Goal: Transaction & Acquisition: Purchase product/service

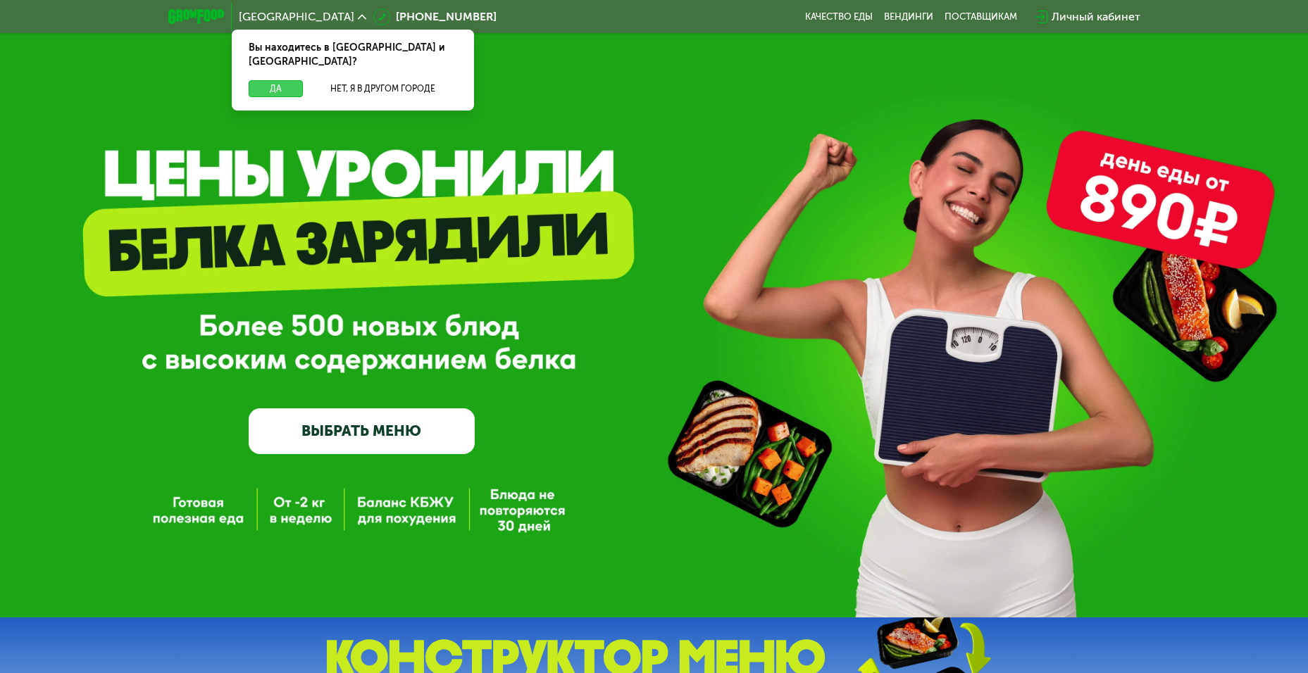
click at [290, 80] on button "Да" at bounding box center [276, 88] width 54 height 17
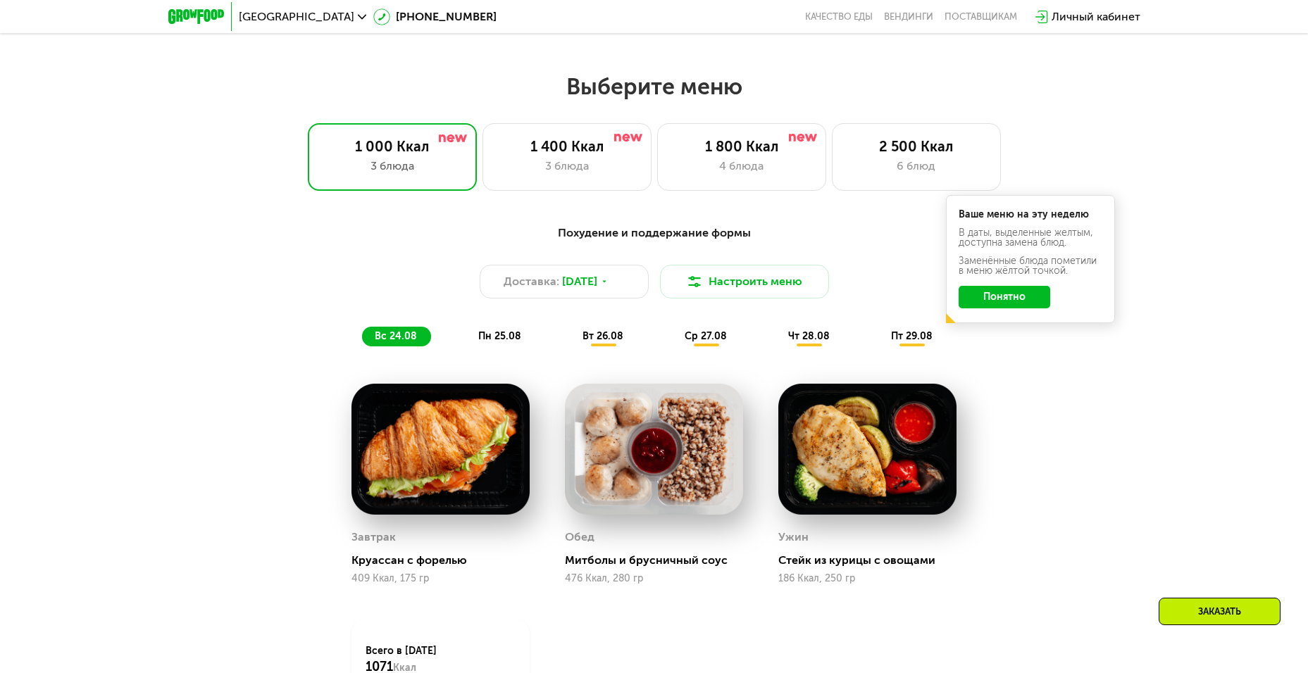
scroll to position [704, 0]
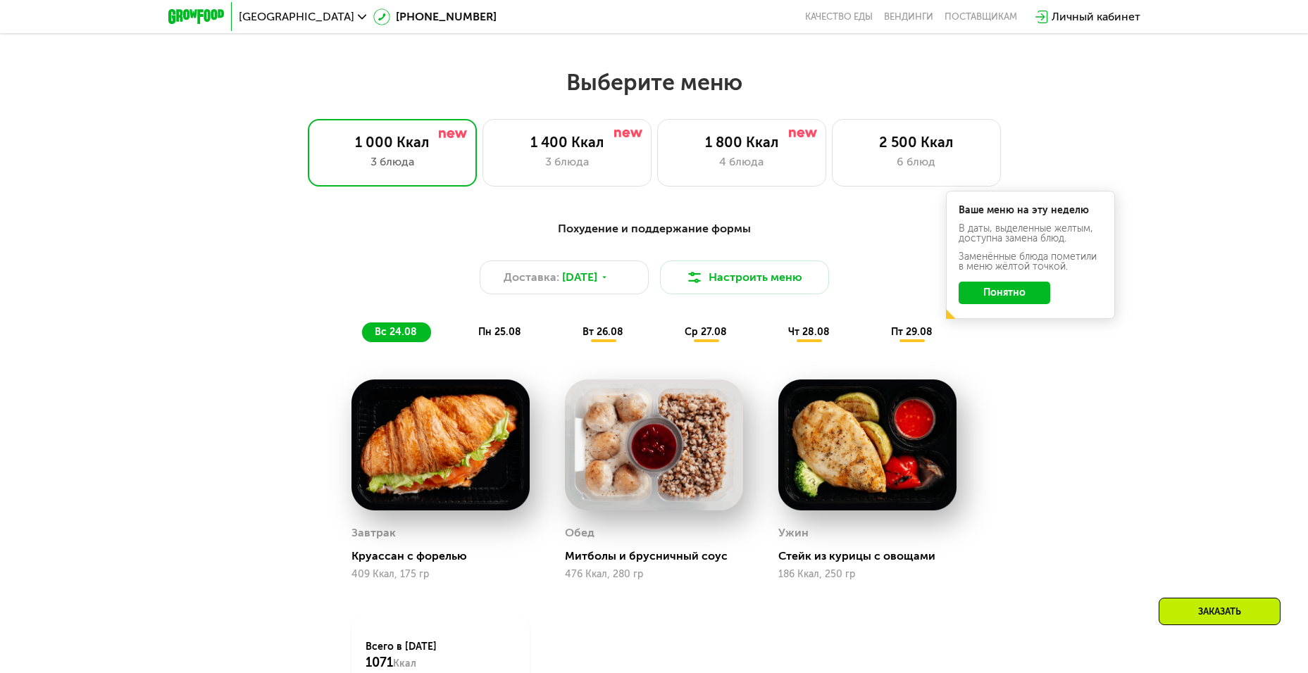
click at [1014, 295] on button "Понятно" at bounding box center [1005, 293] width 92 height 23
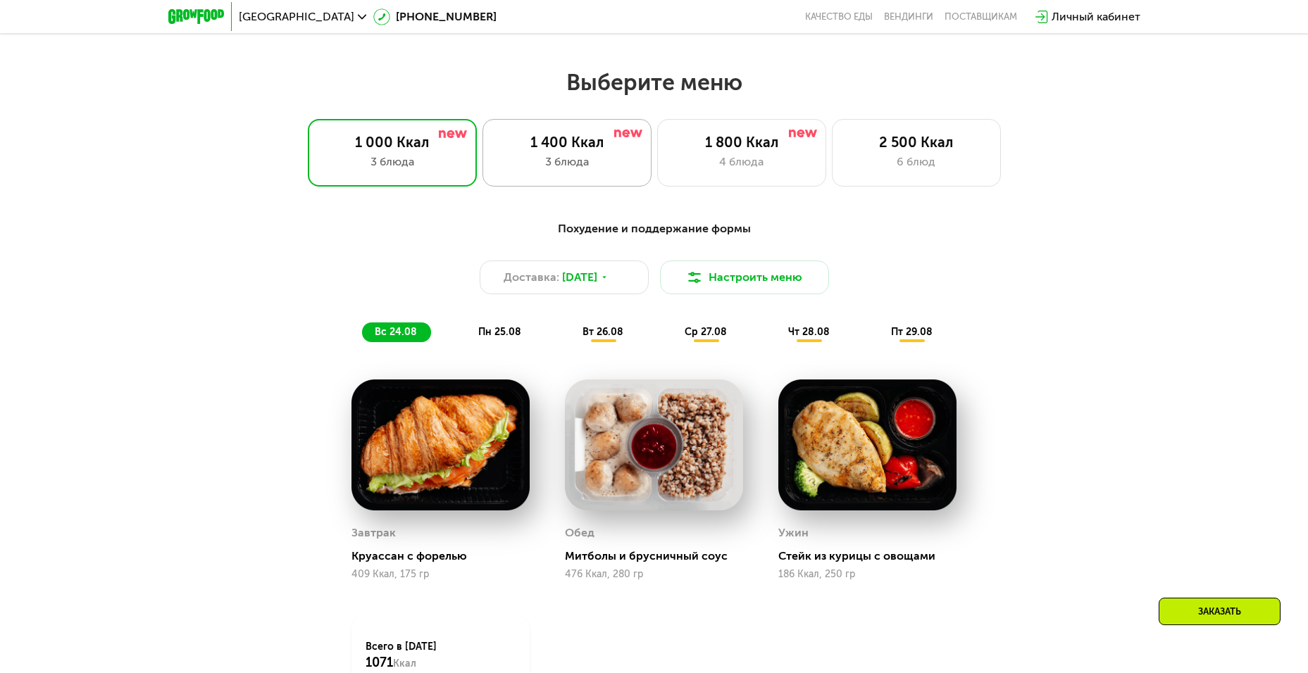
click at [568, 161] on div "3 блюда" at bounding box center [566, 162] width 139 height 17
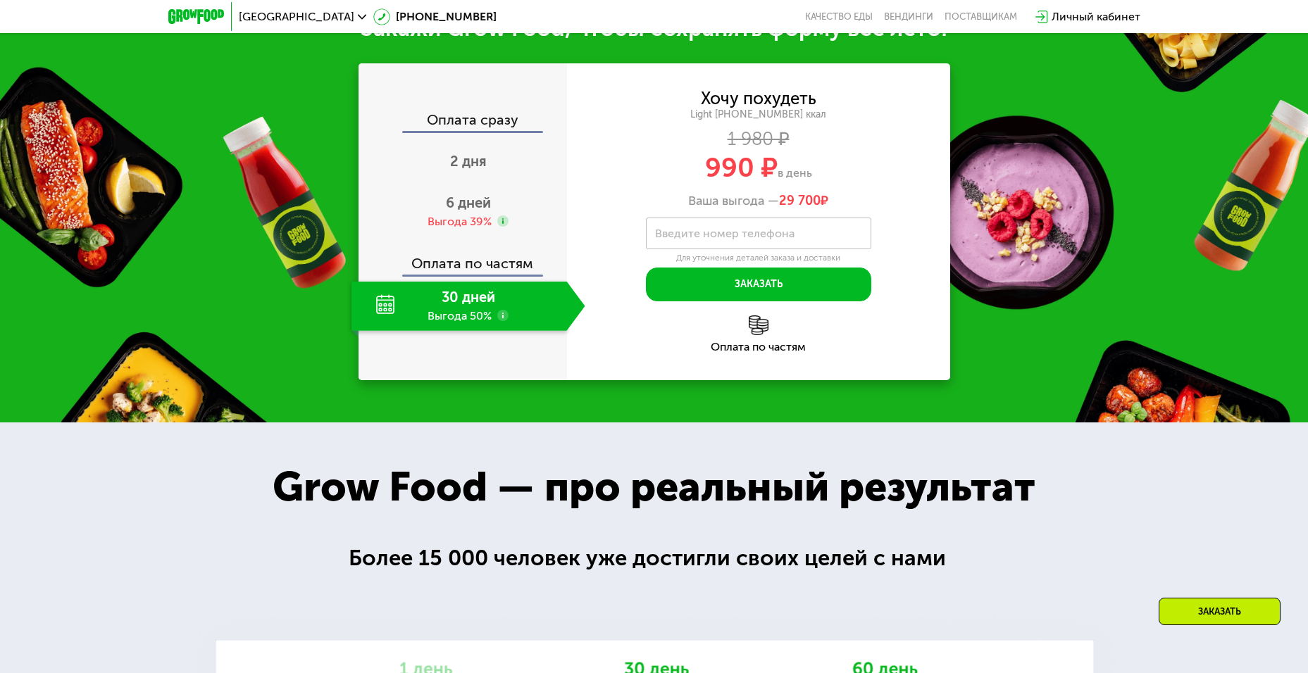
scroll to position [1479, 0]
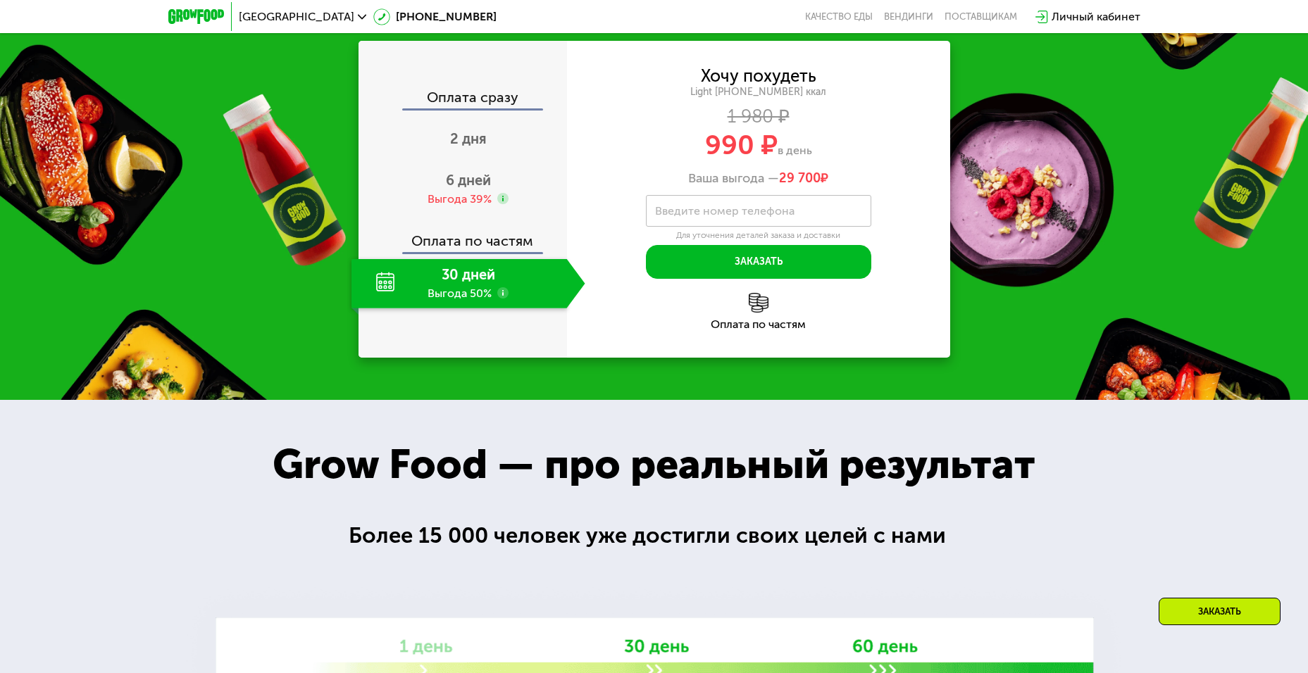
click at [438, 309] on div "30 дней Выгода 50%" at bounding box center [460, 283] width 216 height 49
click at [377, 309] on div "30 дней Выгода 50%" at bounding box center [460, 283] width 216 height 49
click at [461, 252] on div "Оплата по частям" at bounding box center [463, 236] width 207 height 32
click at [475, 189] on span "6 дней" at bounding box center [468, 180] width 45 height 17
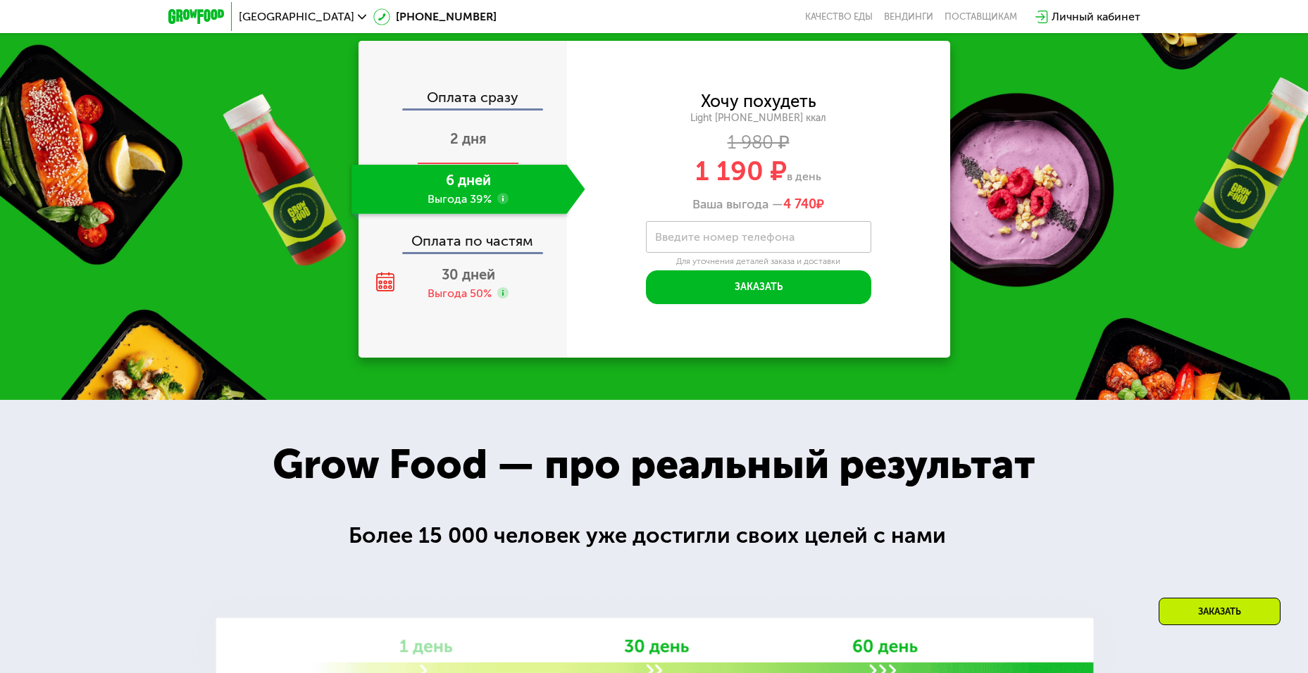
click at [481, 147] on span "2 дня" at bounding box center [468, 138] width 37 height 17
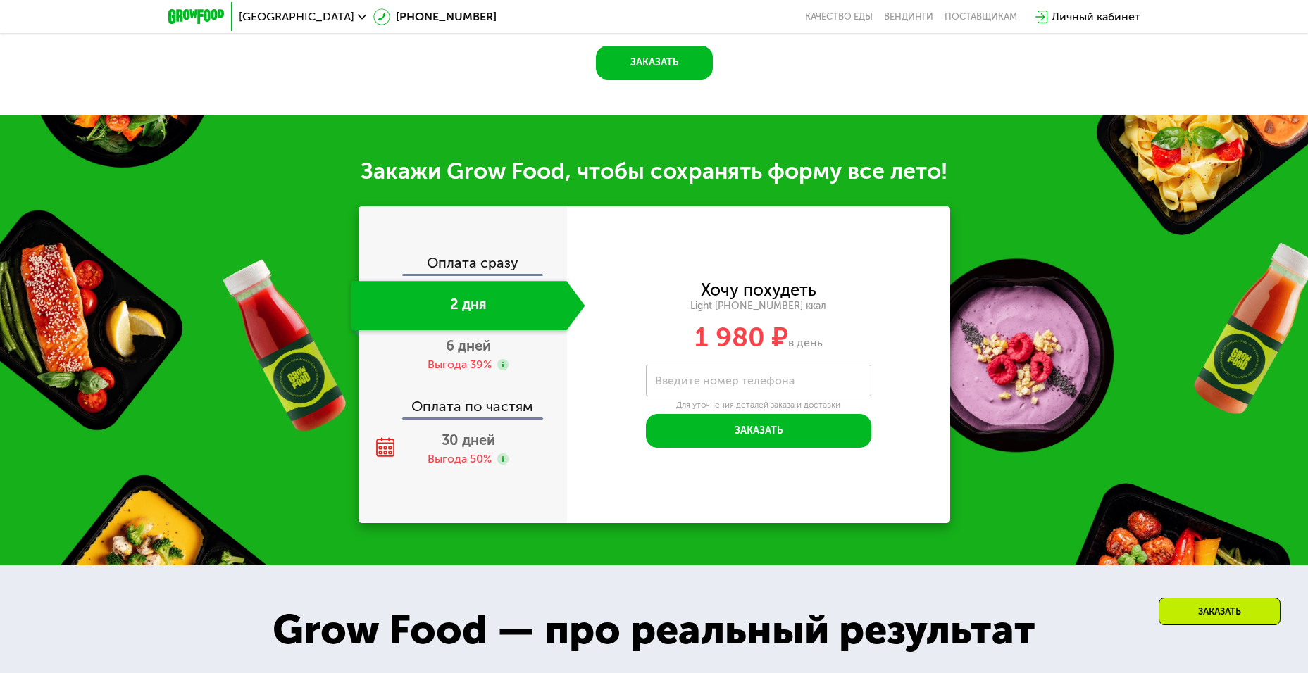
scroll to position [1536, 0]
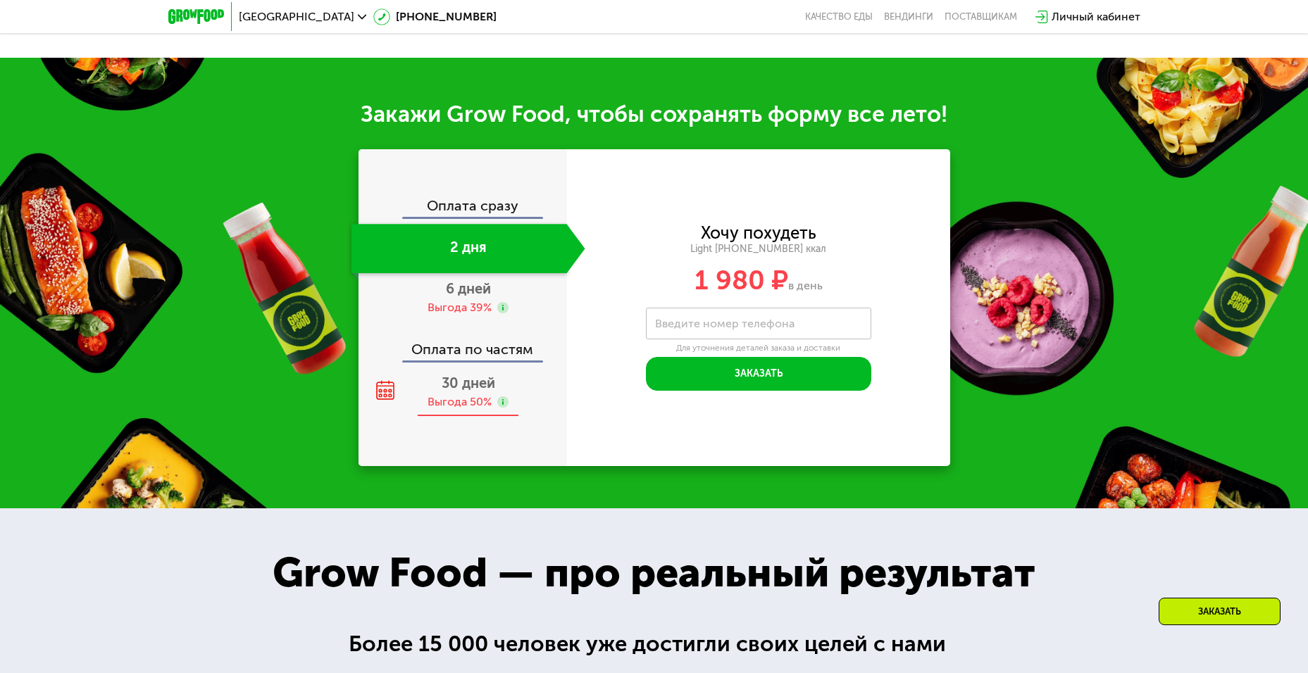
click at [473, 383] on span "30 дней" at bounding box center [469, 383] width 54 height 17
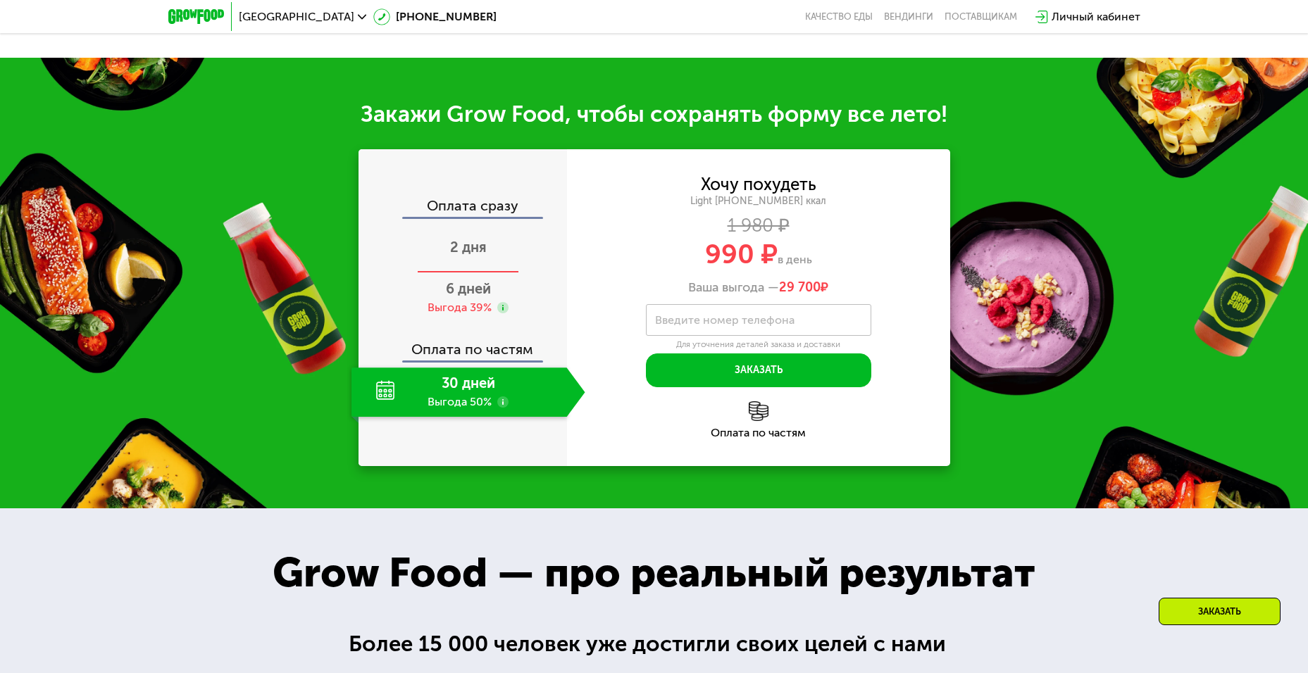
scroll to position [1479, 0]
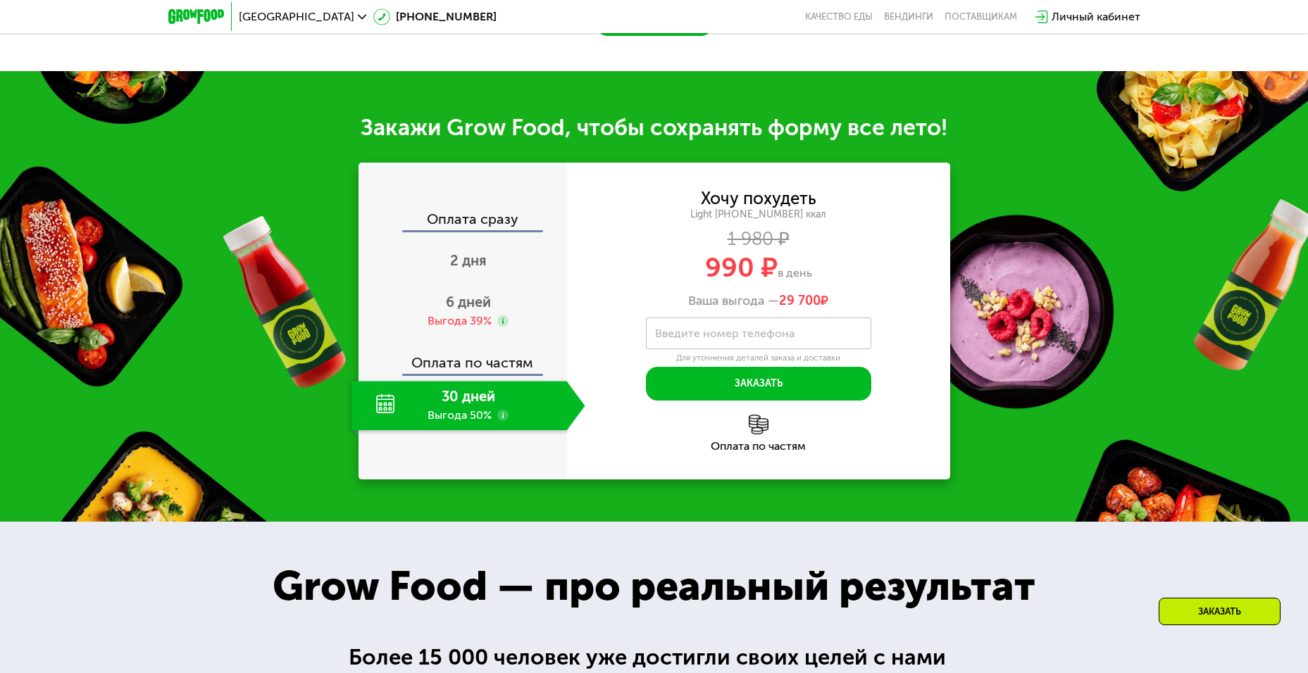
click at [502, 410] on use at bounding box center [502, 415] width 11 height 11
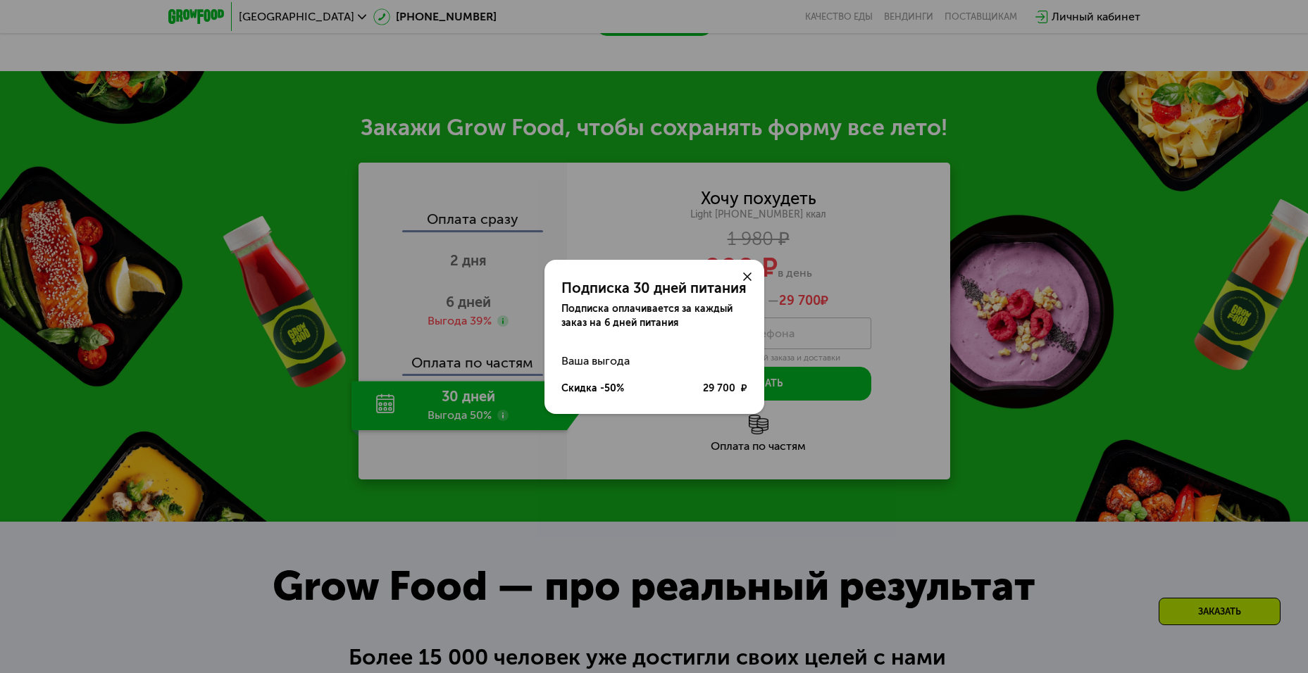
click at [743, 272] on div at bounding box center [748, 277] width 34 height 34
click at [740, 278] on div at bounding box center [748, 277] width 34 height 34
click at [747, 280] on icon at bounding box center [747, 277] width 8 height 8
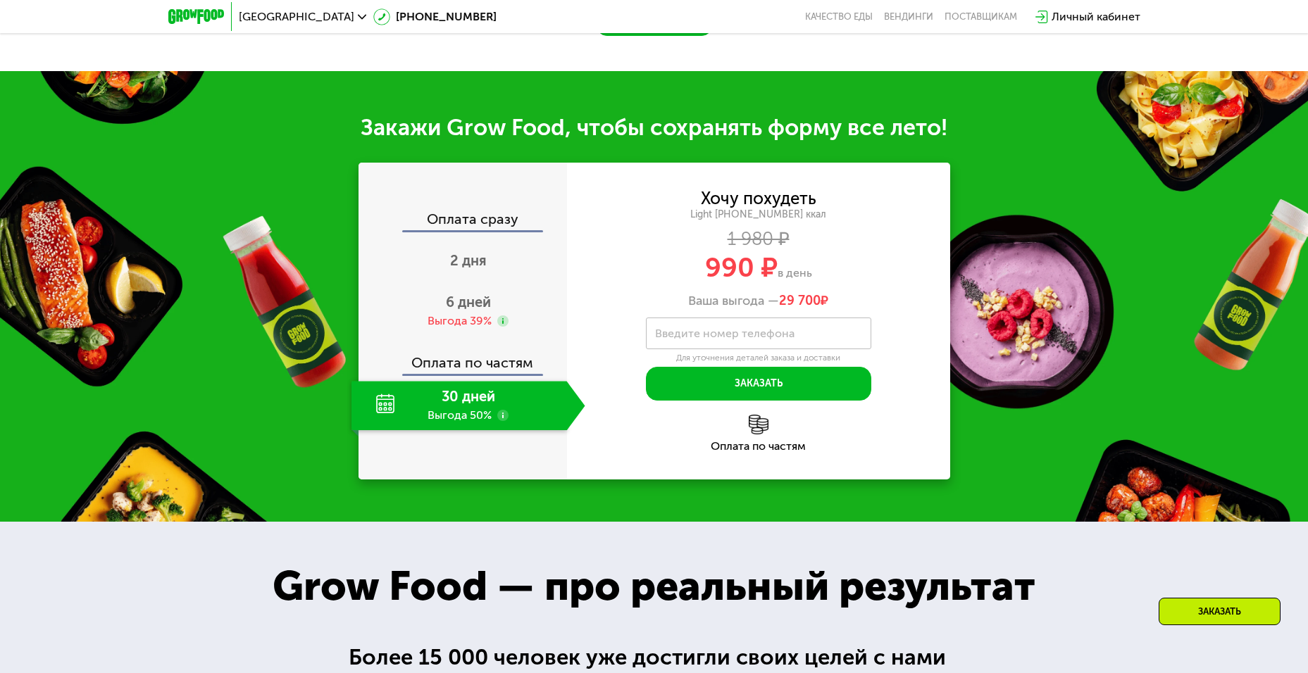
drag, startPoint x: 507, startPoint y: 368, endPoint x: 509, endPoint y: 359, distance: 10.0
click at [507, 366] on div "Оплата сразу 2 дня 6 дней Выгода 39% Оплата по частям 30 дней Выгода 50%" at bounding box center [463, 321] width 209 height 218
click at [509, 358] on div "Оплата по частям" at bounding box center [463, 358] width 207 height 32
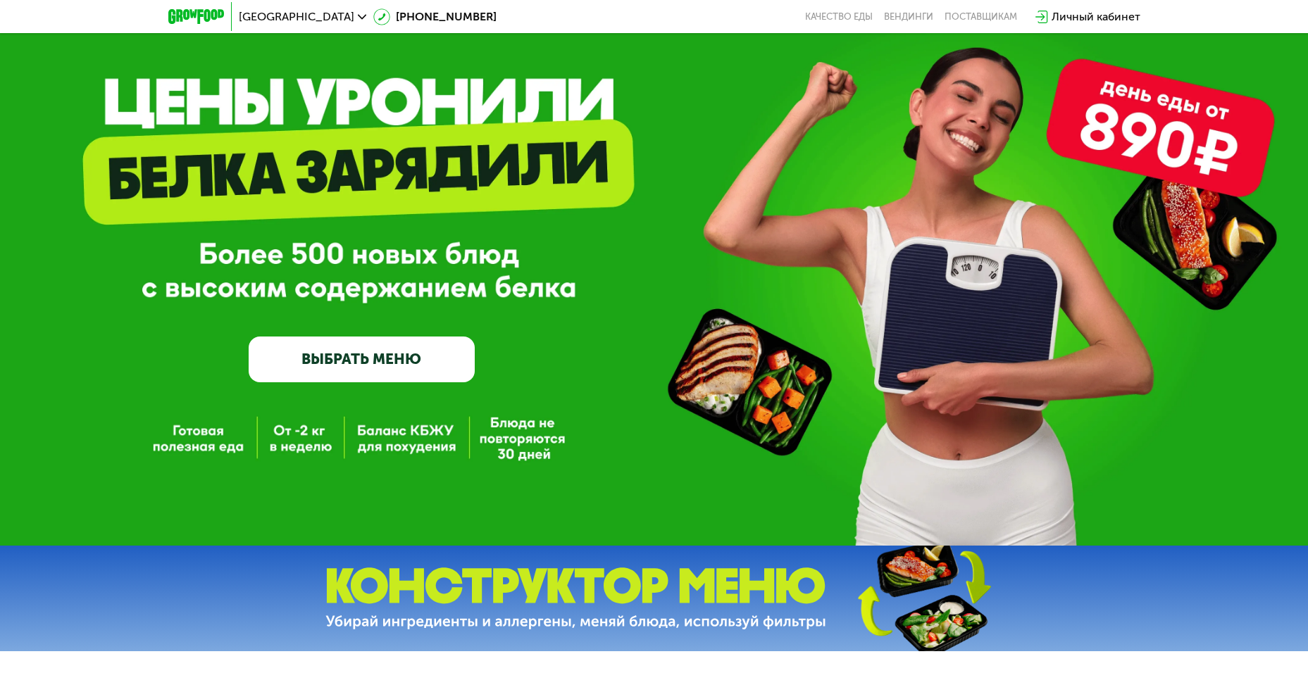
scroll to position [0, 0]
